Goal: Information Seeking & Learning: Learn about a topic

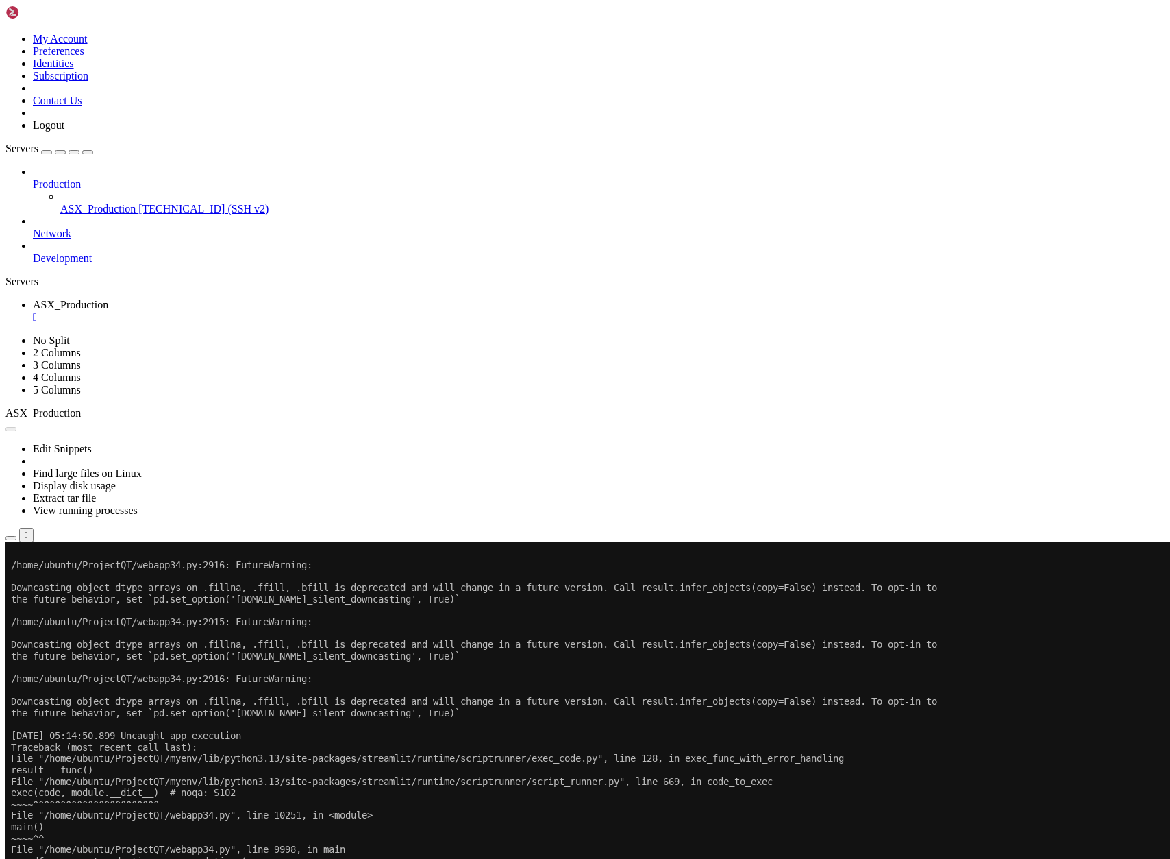
click at [83, 203] on span "ASX_Production" at bounding box center [97, 209] width 75 height 12
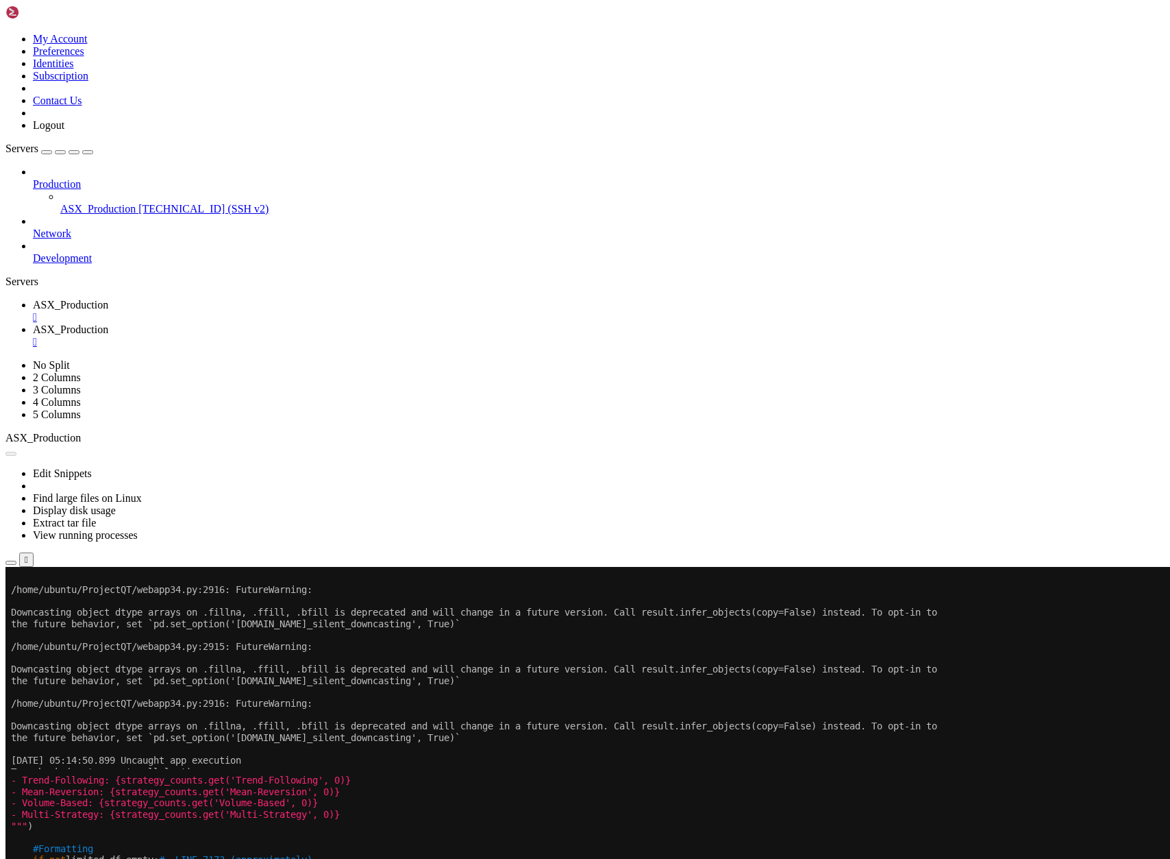
scroll to position [12, 0]
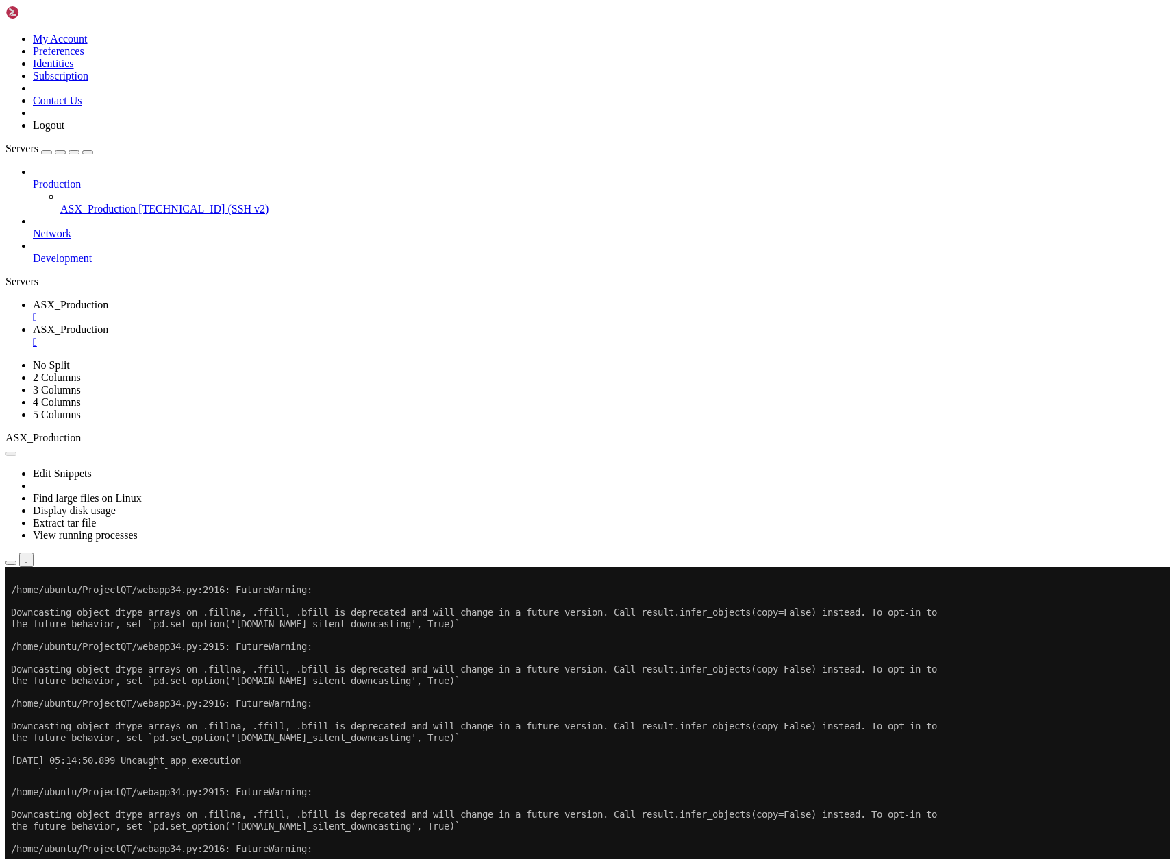
click at [108, 299] on span "ASX_Production" at bounding box center [70, 305] width 75 height 12
click at [60, 605] on button "Reconnect" at bounding box center [32, 612] width 55 height 14
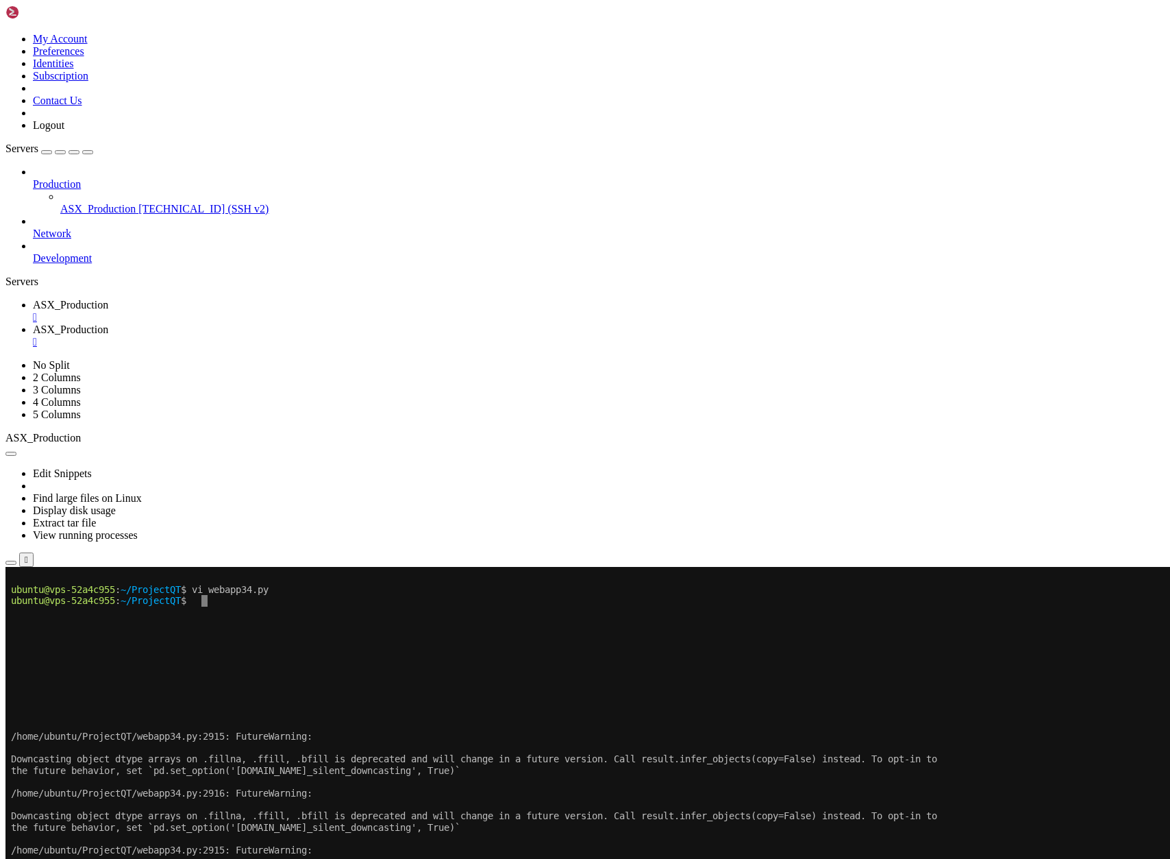
click at [347, 323] on link "ASX_Production " at bounding box center [599, 335] width 1132 height 25
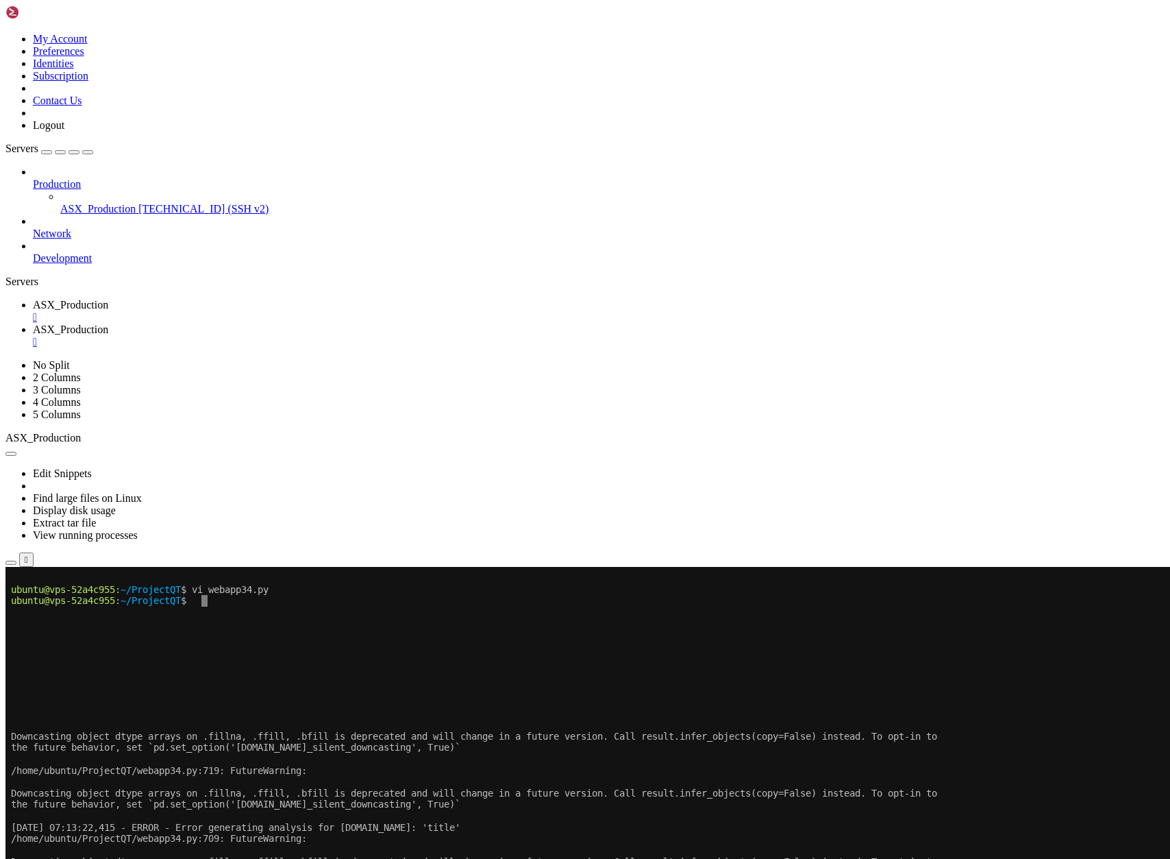
drag, startPoint x: 477, startPoint y: 1456, endPoint x: 27, endPoint y: 1201, distance: 517.3
click at [108, 299] on span "ASX_Production" at bounding box center [70, 305] width 75 height 12
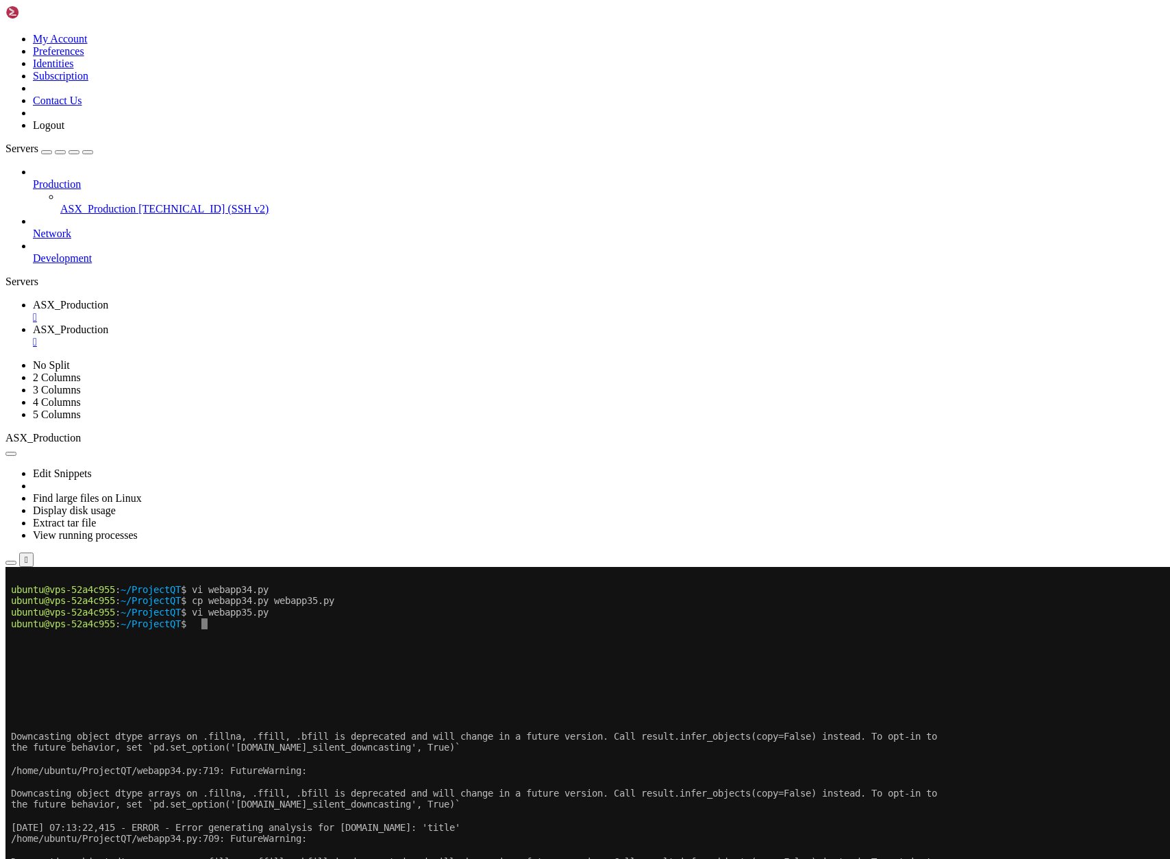
scroll to position [23, 0]
click at [108, 323] on span "ASX_Production" at bounding box center [70, 329] width 75 height 12
drag, startPoint x: 761, startPoint y: 1455, endPoint x: 12, endPoint y: 1203, distance: 789.4
